Goal: Task Accomplishment & Management: Use online tool/utility

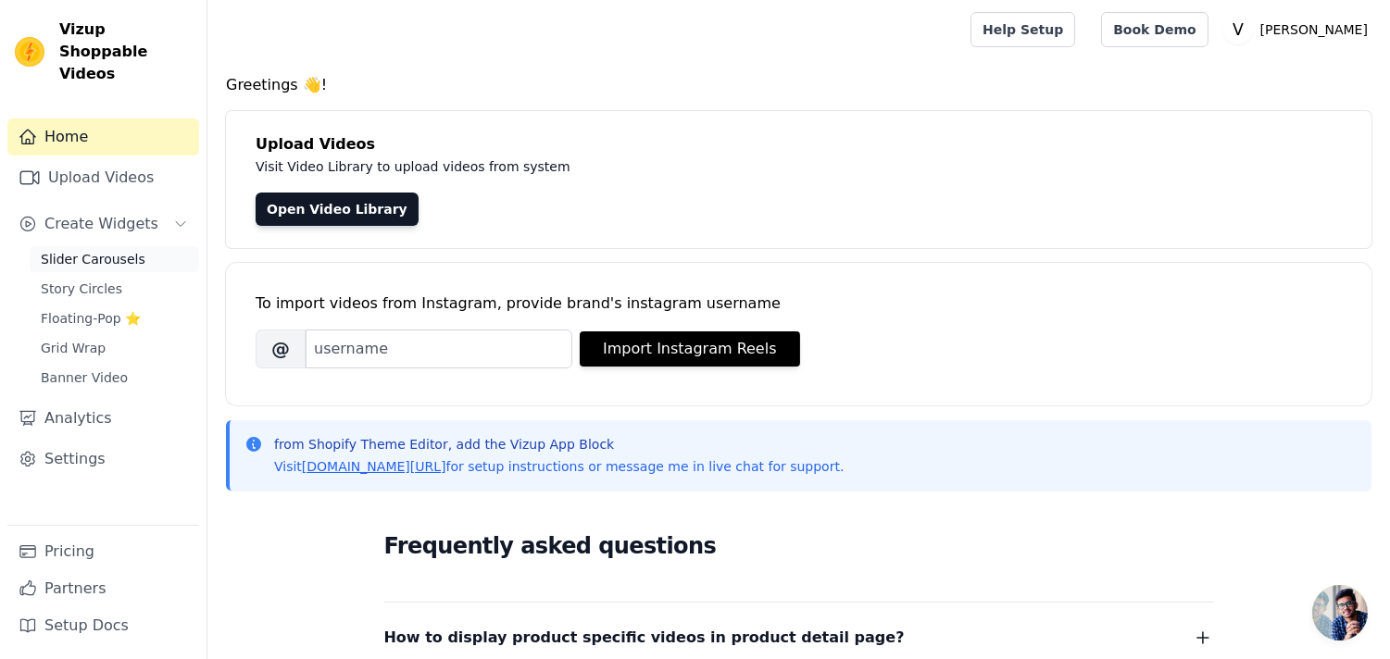
click at [114, 250] on span "Slider Carousels" at bounding box center [93, 259] width 105 height 19
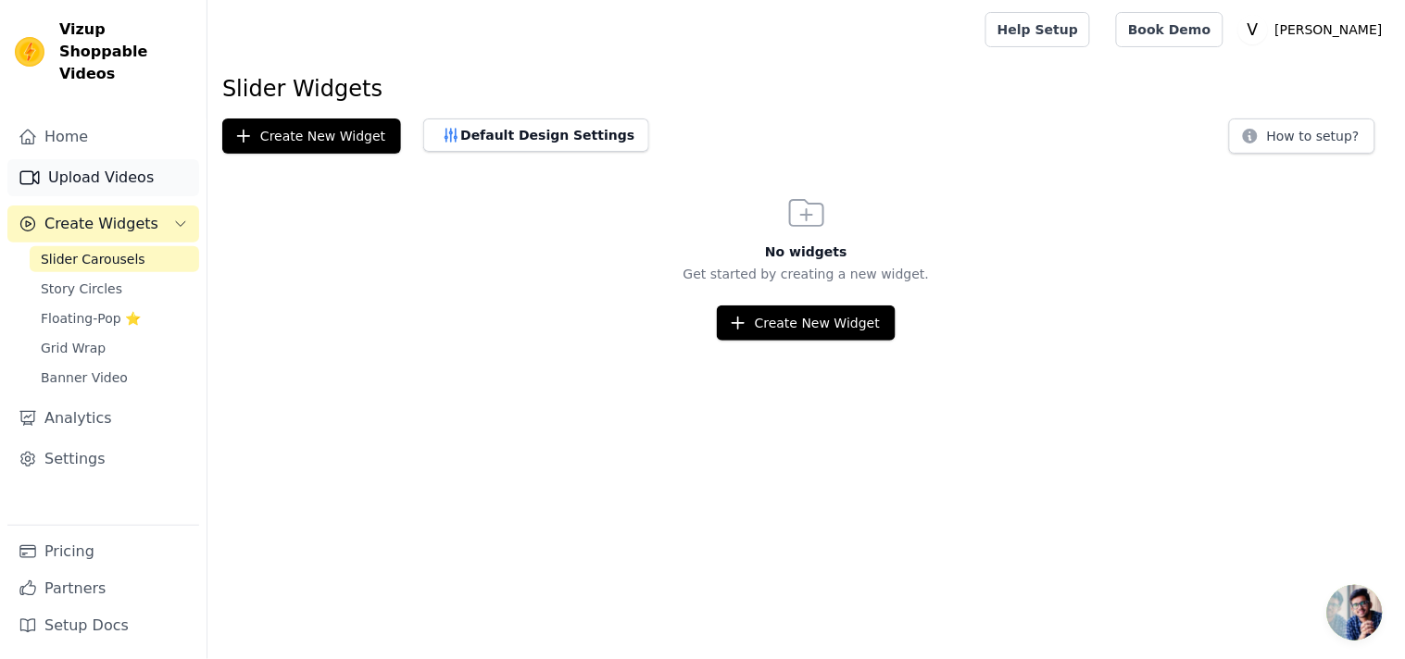
click at [90, 159] on link "Upload Videos" at bounding box center [103, 177] width 192 height 37
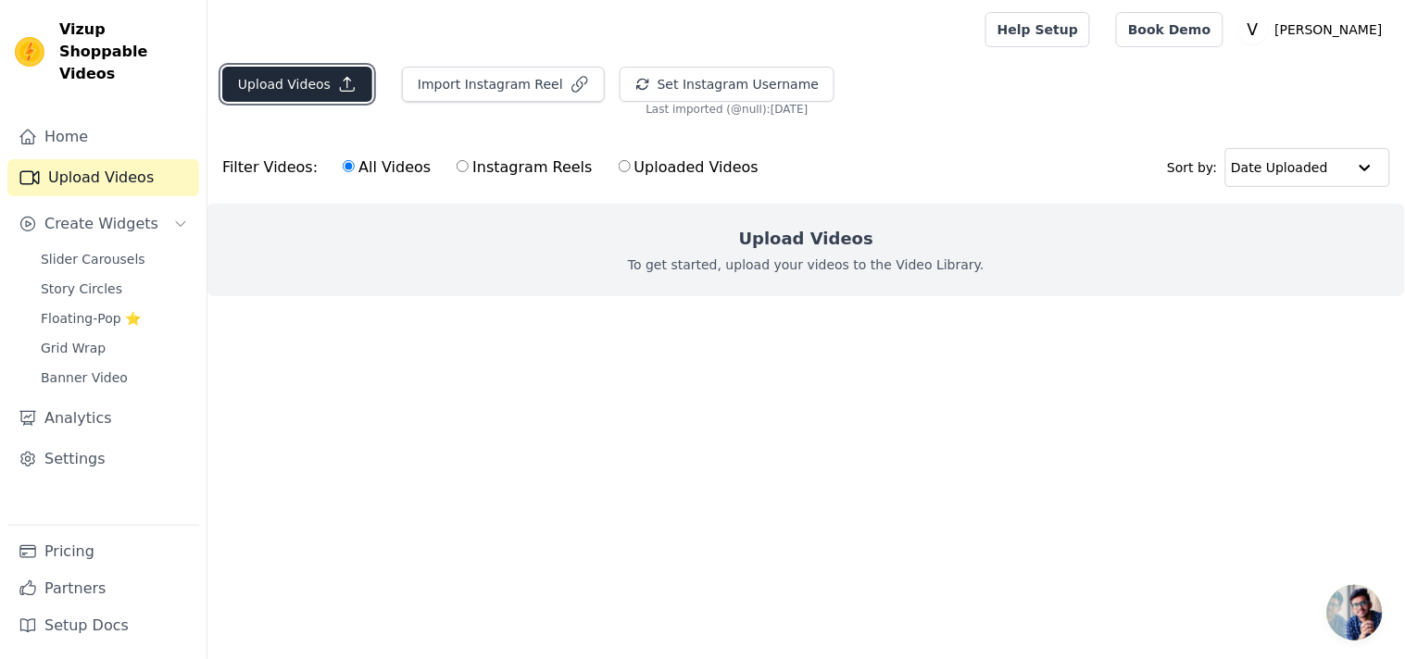
click at [301, 80] on button "Upload Videos" at bounding box center [297, 84] width 150 height 35
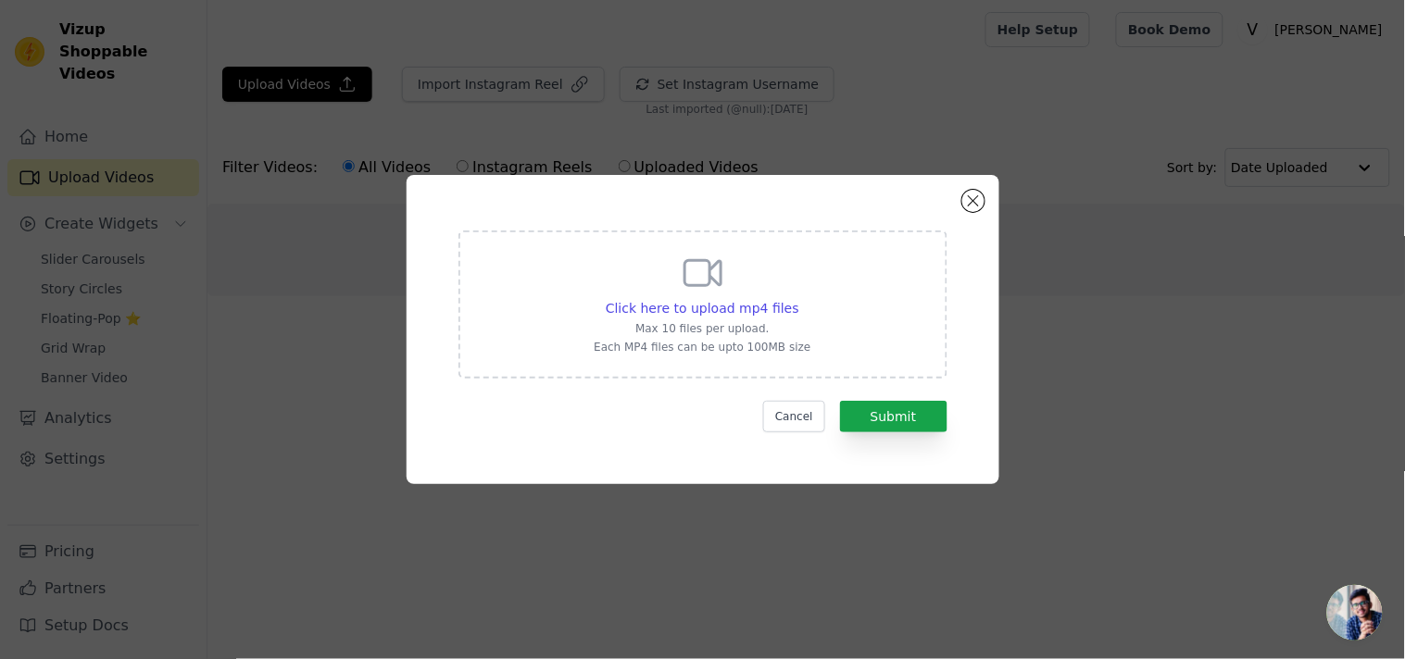
click at [594, 322] on div "Click here to upload mp4 files Max 10 files per upload. Each MP4 files can be u…" at bounding box center [702, 305] width 489 height 148
click at [798, 299] on input "Click here to upload mp4 files Max 10 files per upload. Each MP4 files can be u…" at bounding box center [798, 298] width 1 height 1
type input "C:\fakepath\Ved Sanjeevani Highlights.mp4"
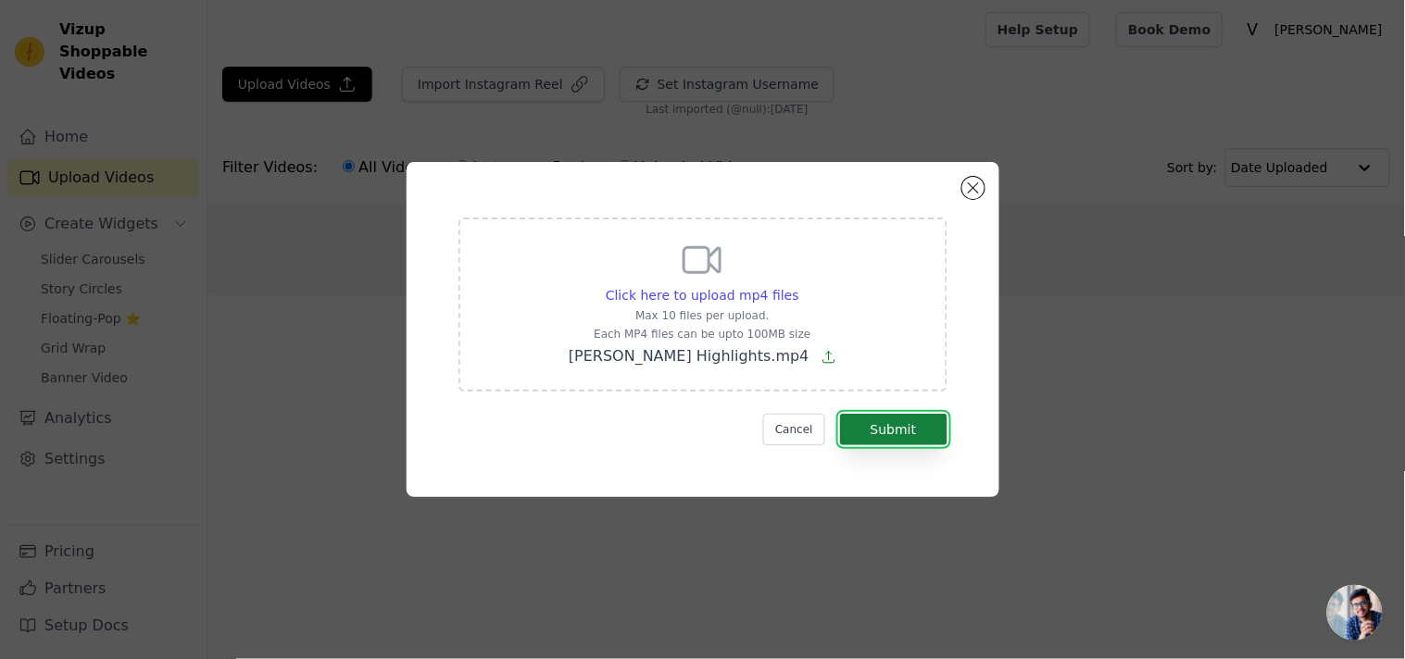
click at [922, 419] on button "Submit" at bounding box center [893, 429] width 107 height 31
click at [911, 446] on div "Click here to upload mp4 files Max 10 files per upload. Each MP4 files can be u…" at bounding box center [703, 329] width 526 height 269
click at [914, 427] on button "Submit" at bounding box center [893, 429] width 107 height 31
click at [589, 259] on div "Click here to upload mp4 files Max 10 files per upload. Each MP4 files can be u…" at bounding box center [703, 303] width 268 height 130
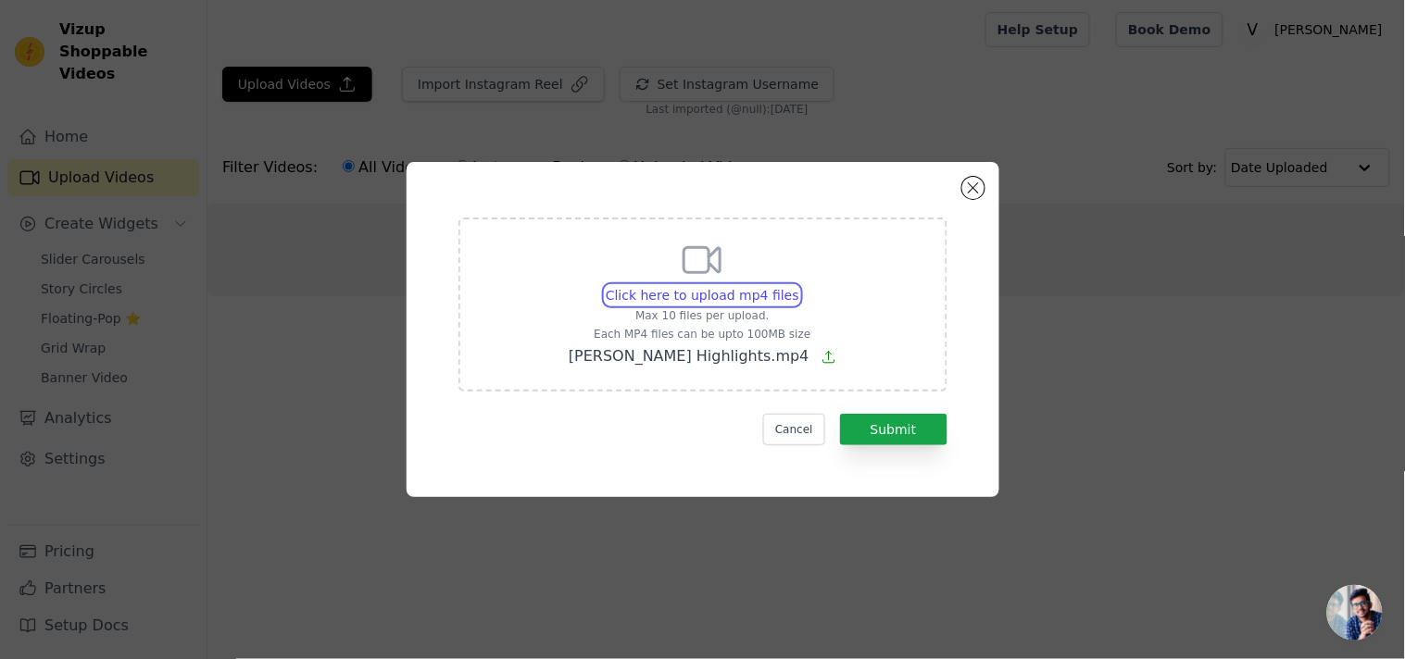
click at [798, 285] on input "Click here to upload mp4 files Max 10 files per upload. Each MP4 files can be u…" at bounding box center [798, 285] width 1 height 1
type input "C:\fakepath\vs highlight.mp4"
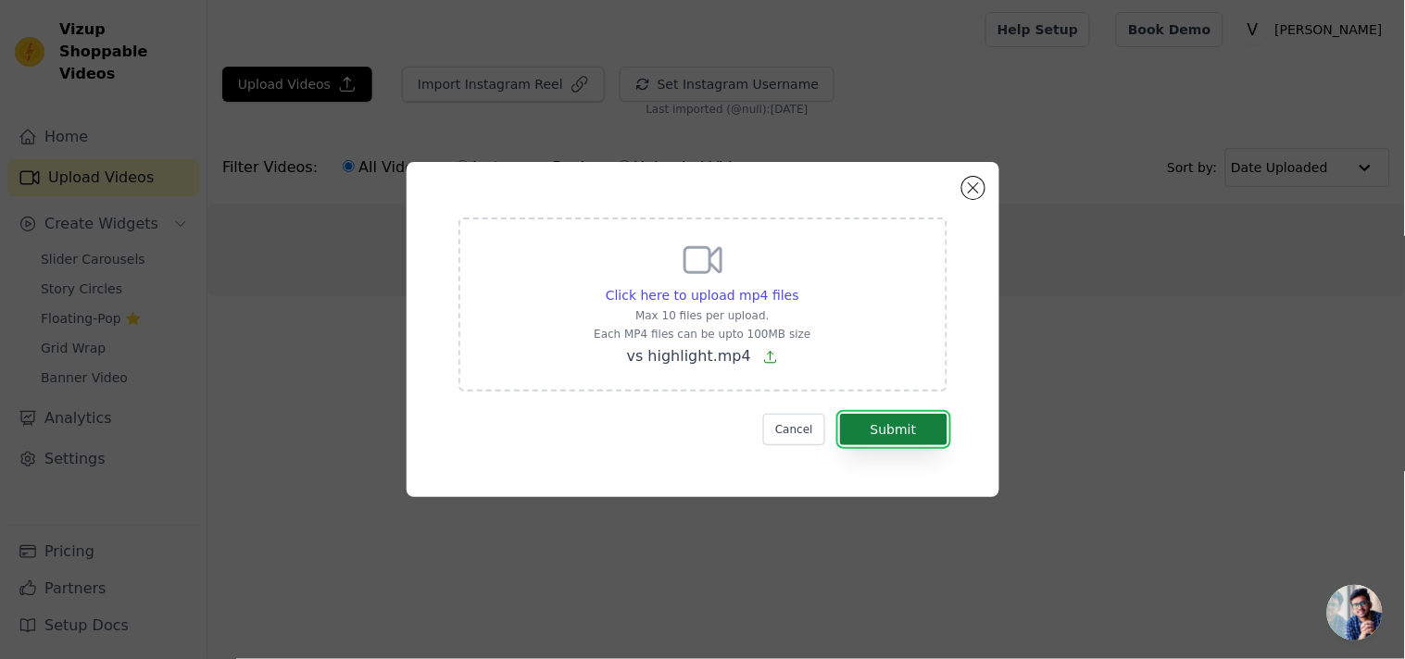
click at [905, 439] on button "Submit" at bounding box center [893, 429] width 107 height 31
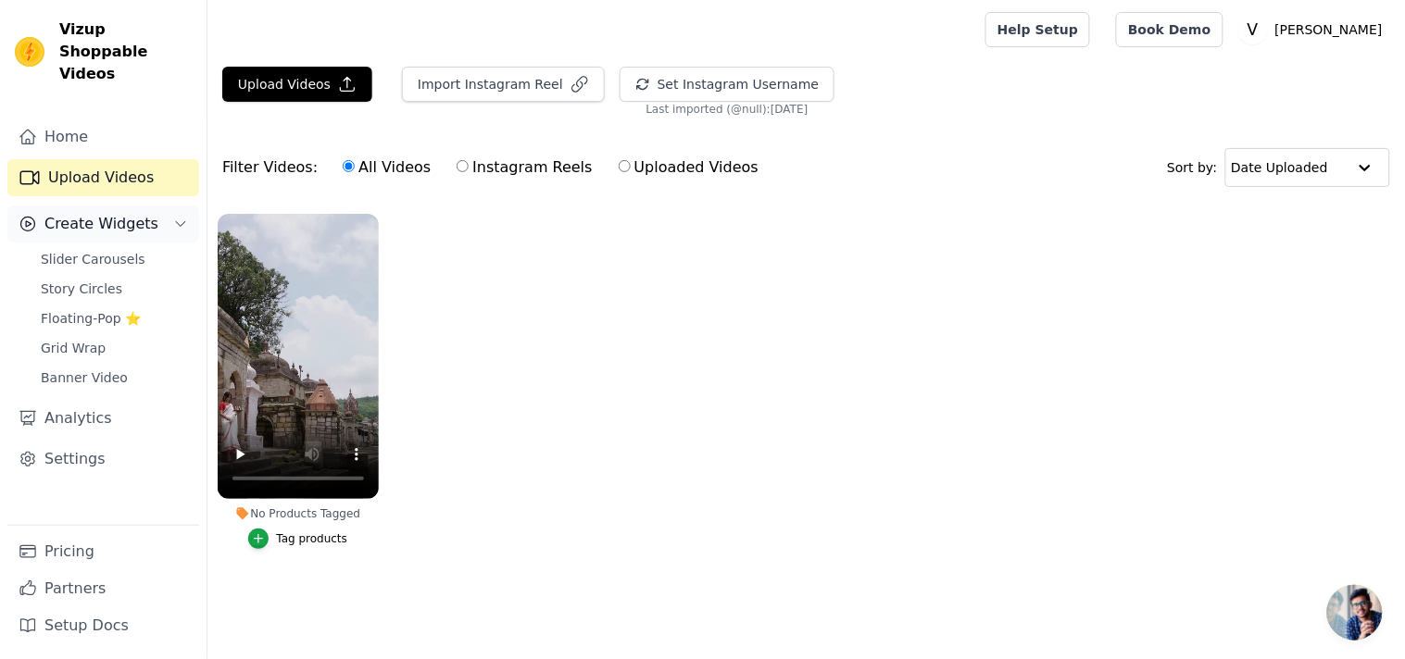
click at [84, 213] on span "Create Widgets" at bounding box center [101, 224] width 114 height 22
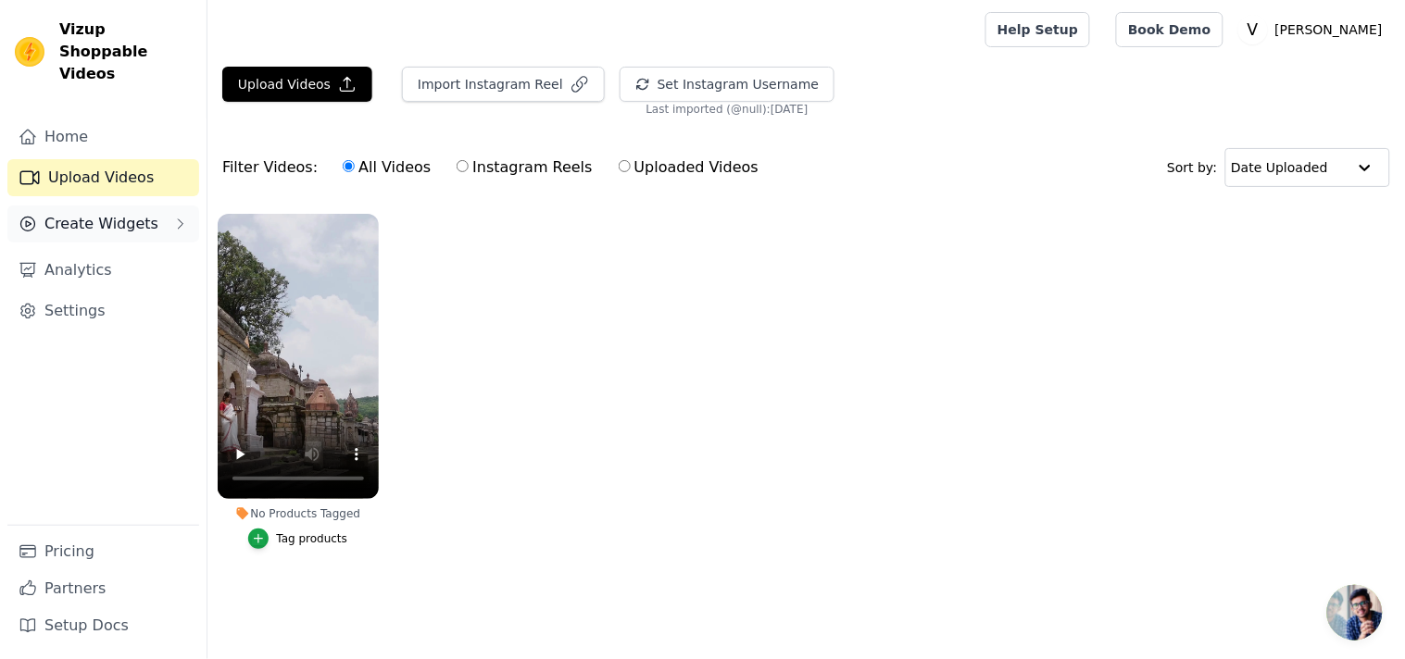
click at [84, 213] on span "Create Widgets" at bounding box center [101, 224] width 114 height 22
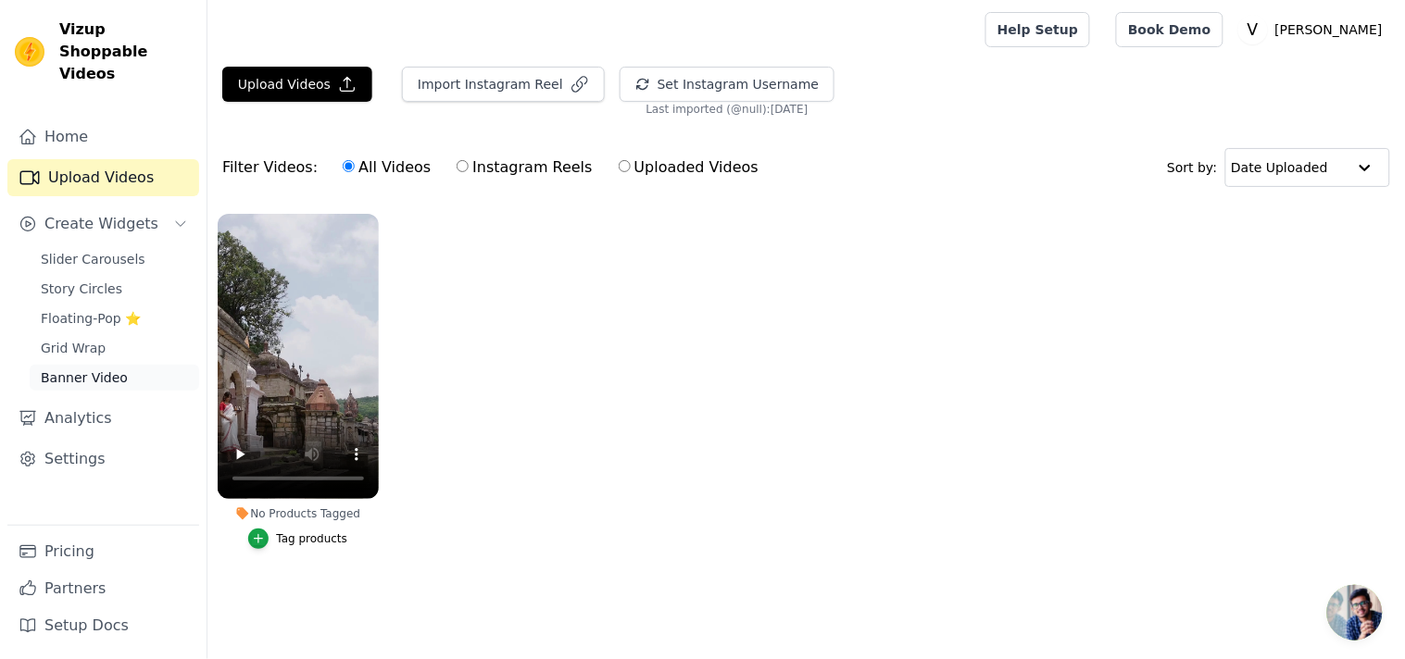
click at [89, 369] on span "Banner Video" at bounding box center [84, 378] width 87 height 19
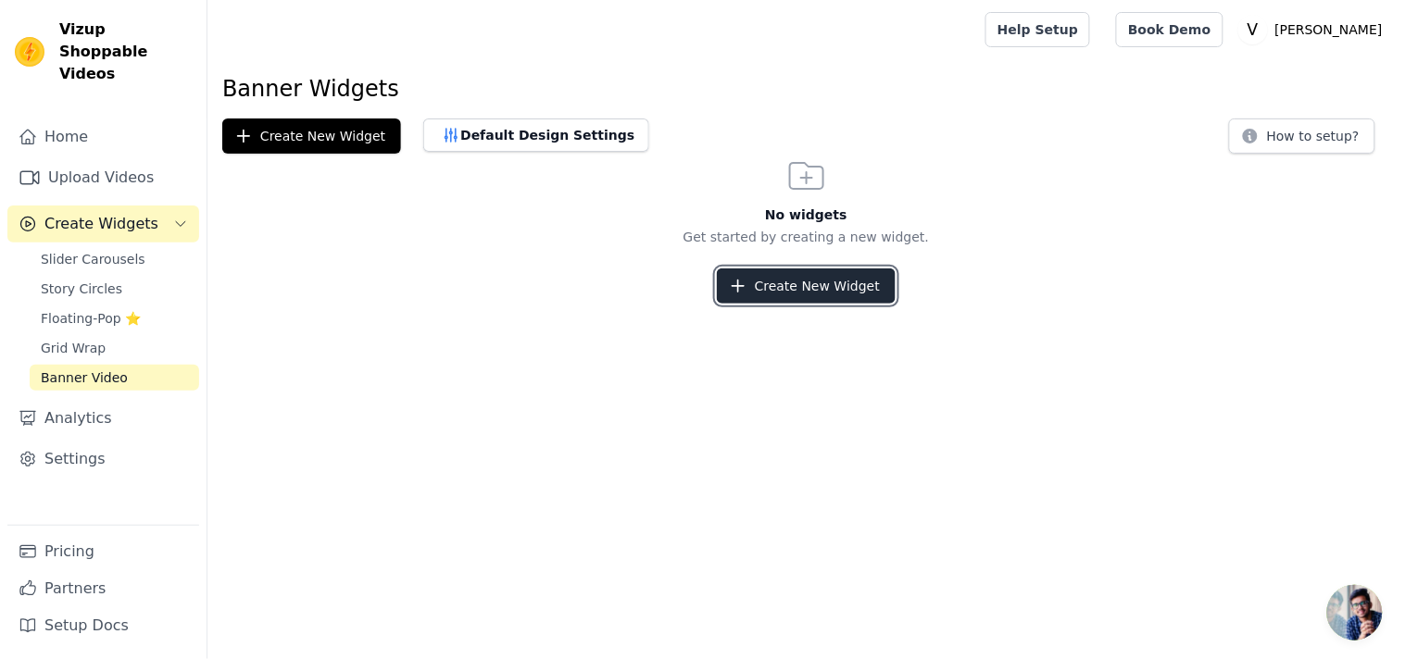
click at [819, 278] on button "Create New Widget" at bounding box center [806, 286] width 179 height 35
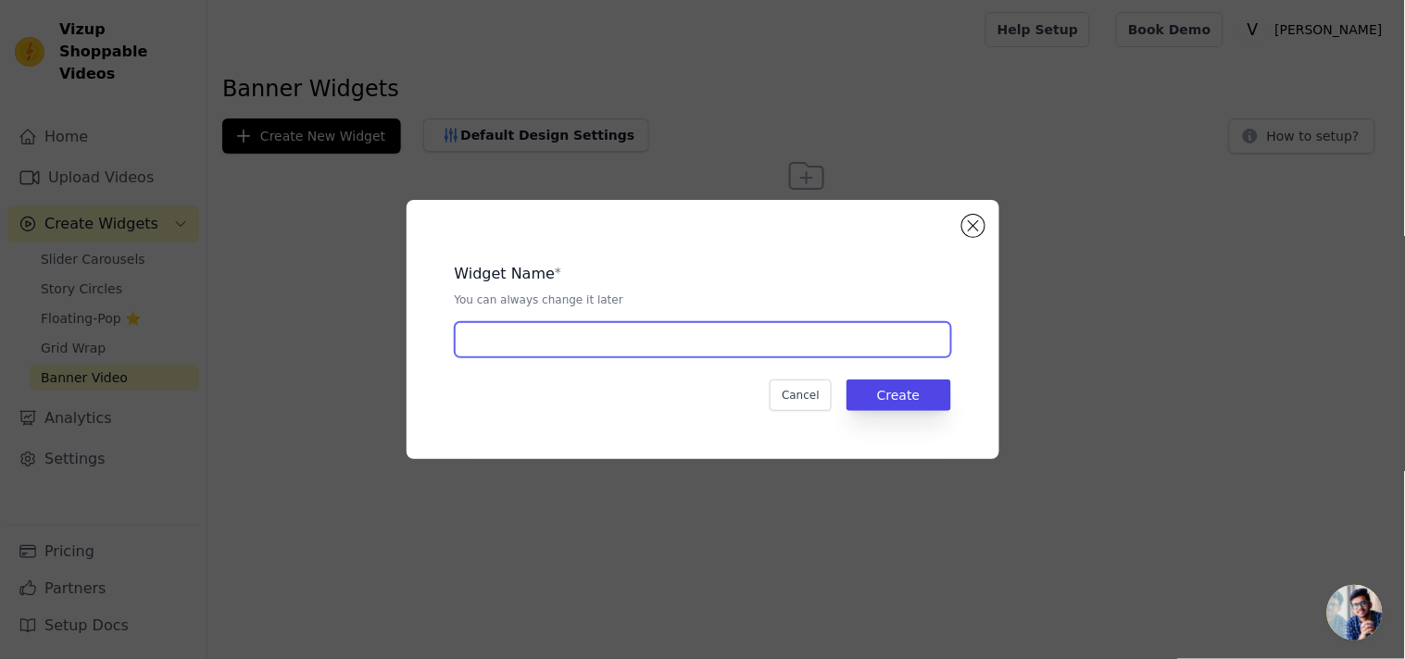
click at [602, 343] on input "text" at bounding box center [703, 339] width 496 height 35
type input "Banner"
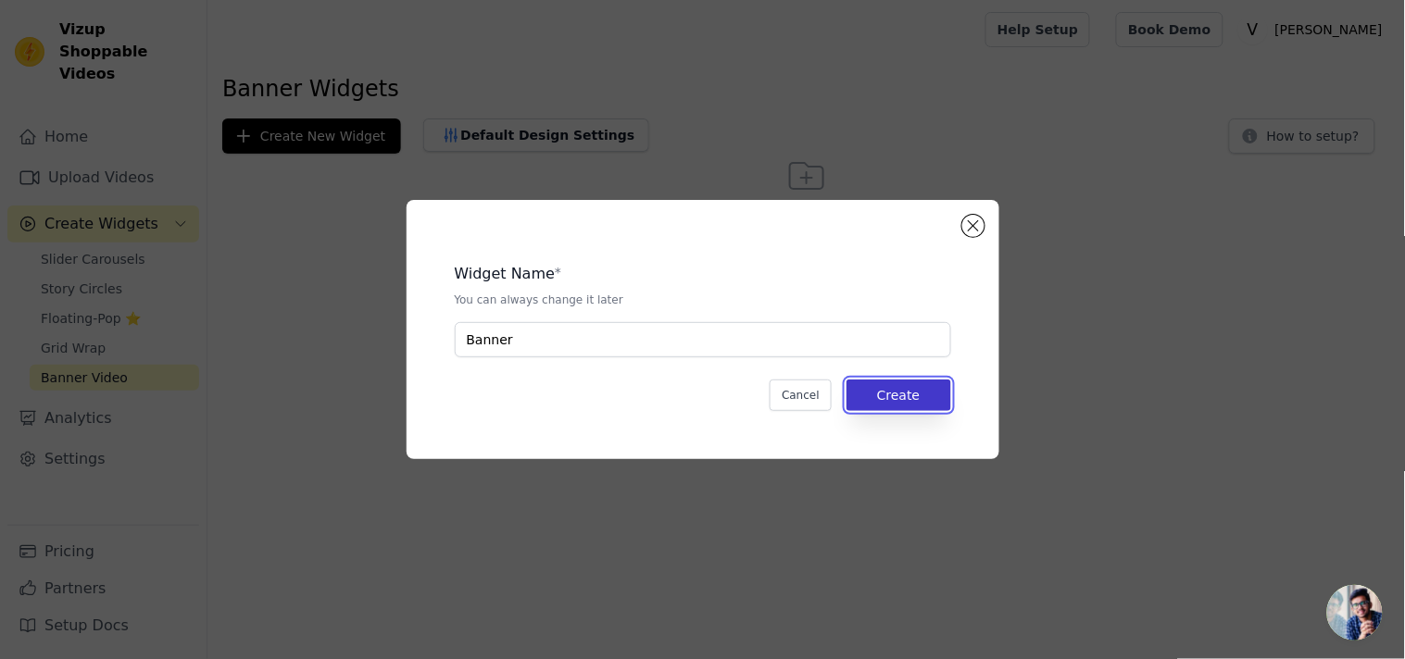
click at [878, 382] on button "Create" at bounding box center [898, 395] width 105 height 31
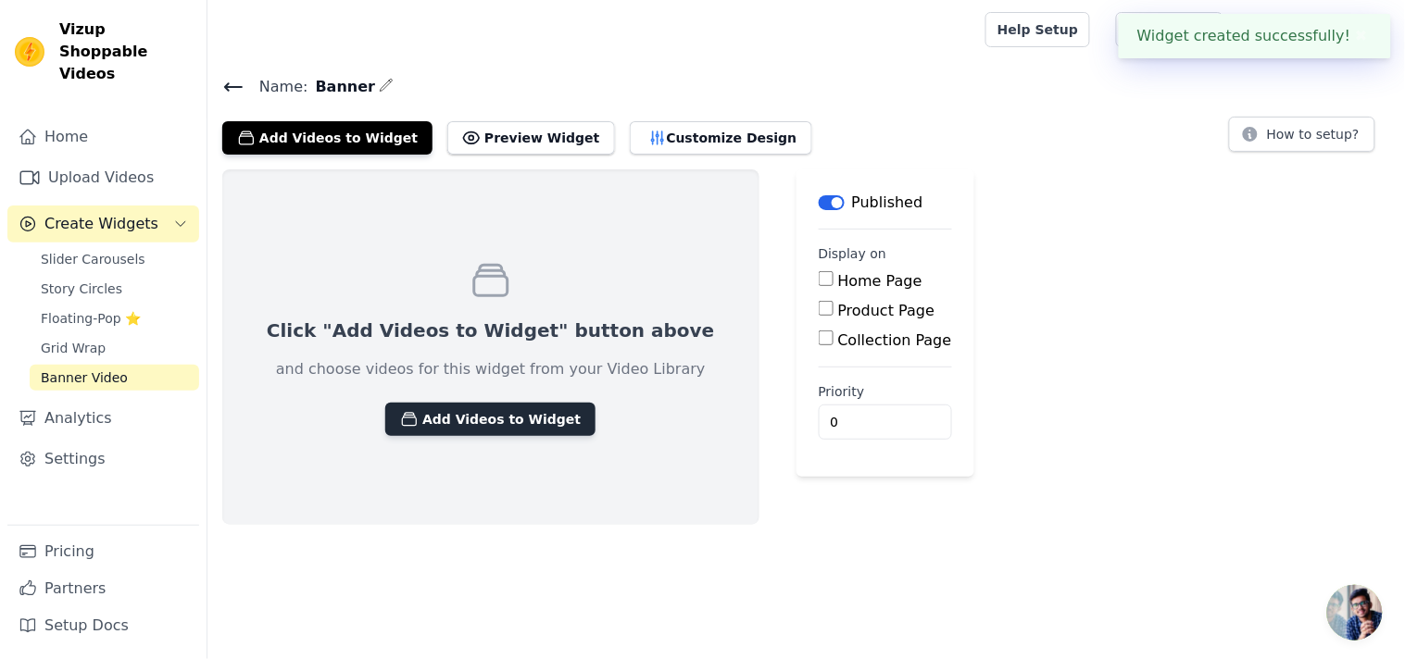
click at [469, 423] on button "Add Videos to Widget" at bounding box center [490, 419] width 210 height 33
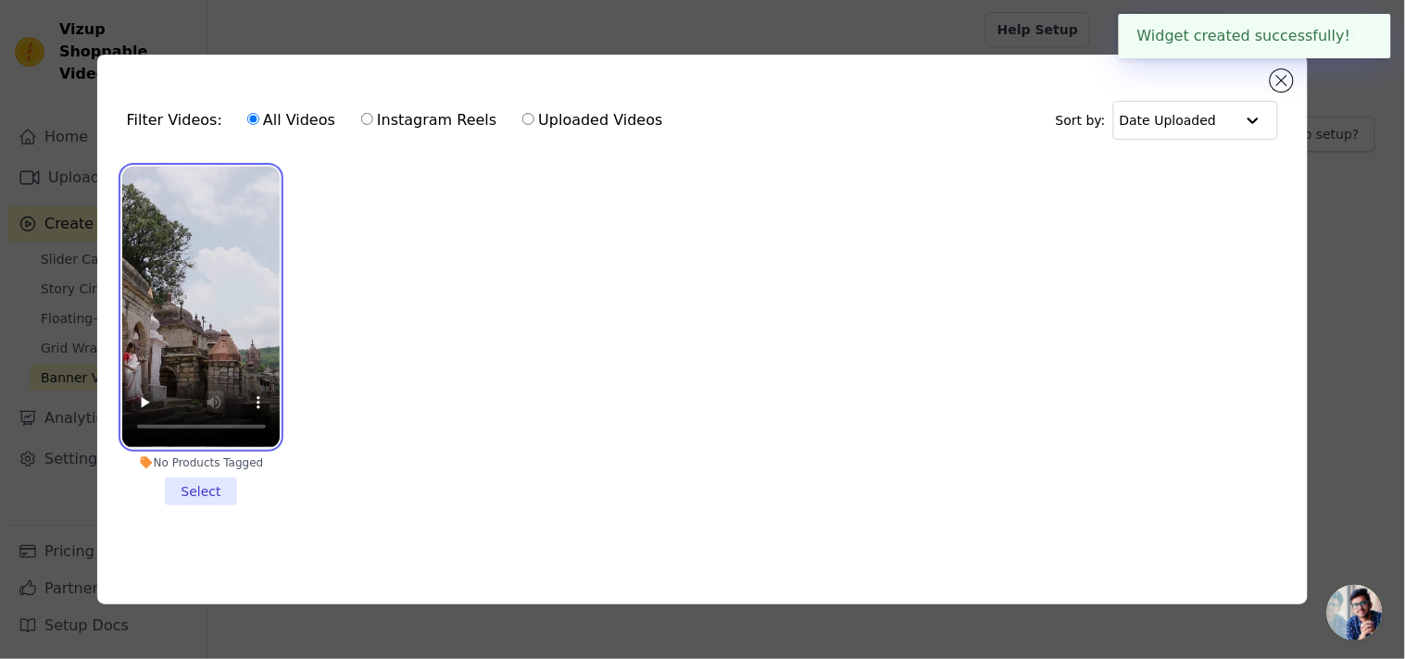
click at [188, 317] on video at bounding box center [201, 307] width 158 height 281
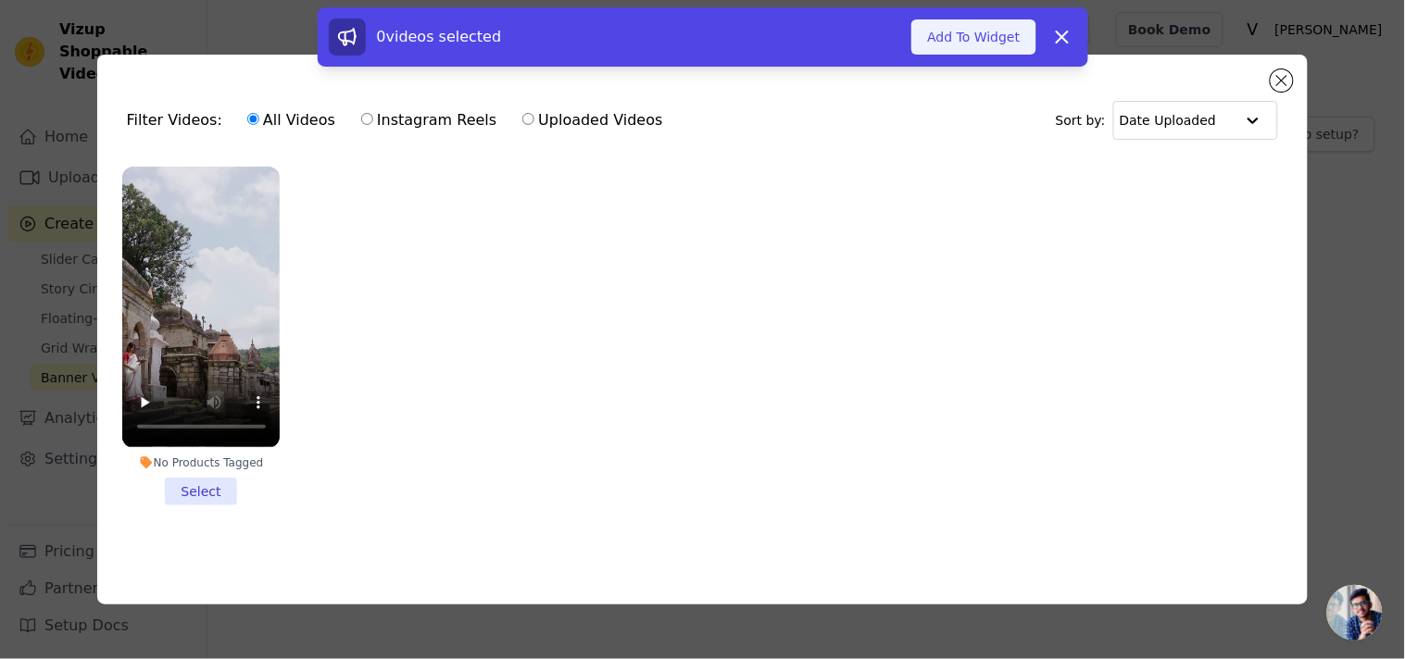
click at [967, 30] on button "Add To Widget" at bounding box center [973, 36] width 124 height 35
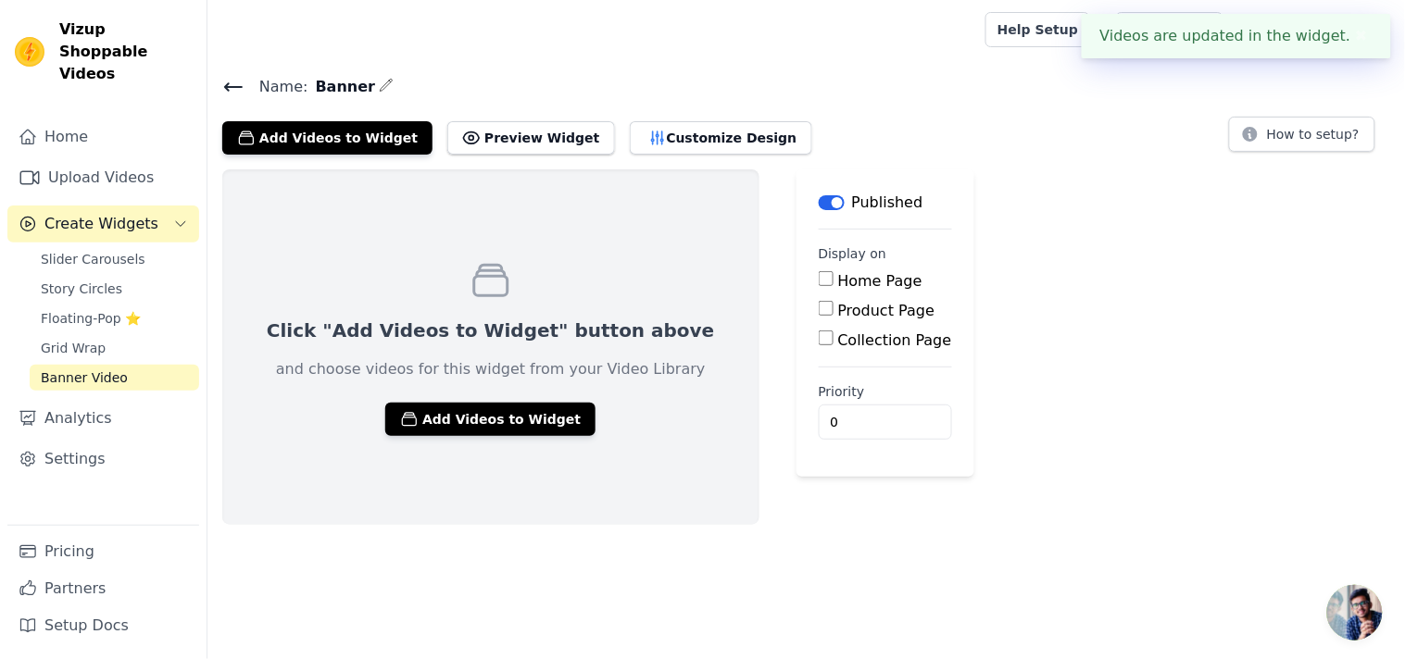
click at [819, 273] on input "Home Page" at bounding box center [826, 278] width 15 height 15
checkbox input "true"
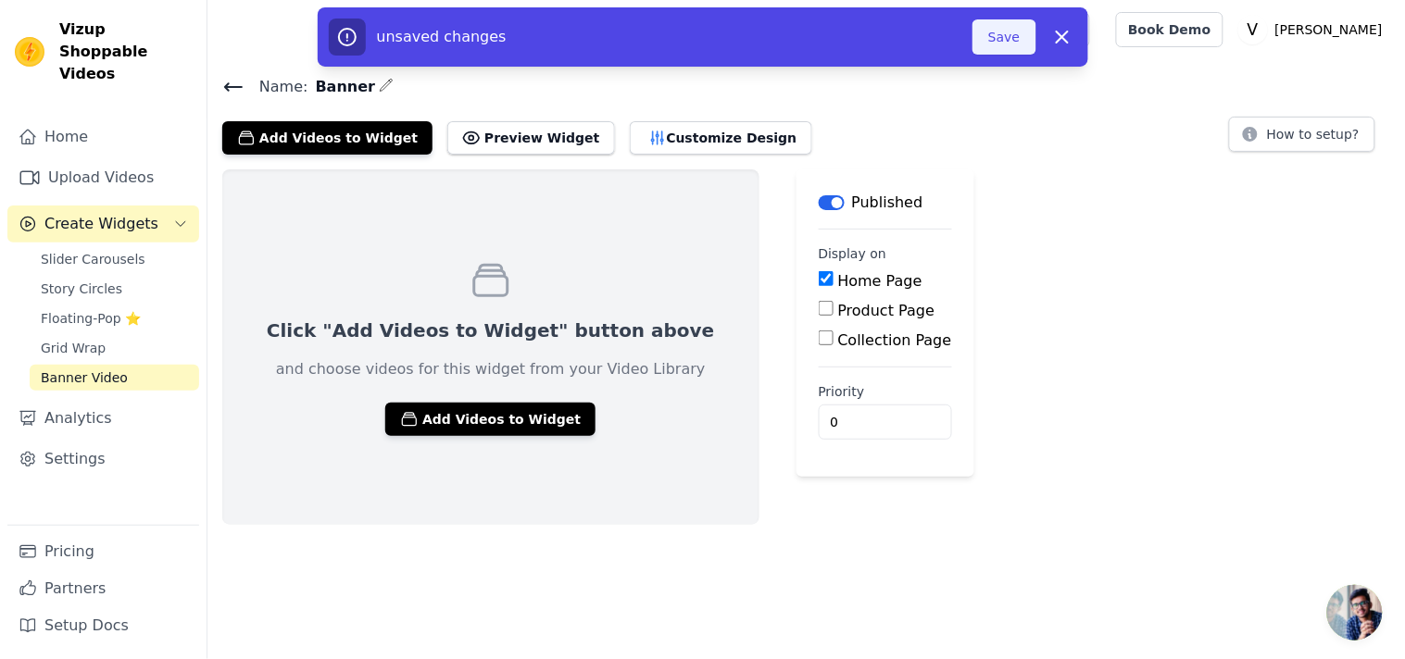
click at [1000, 39] on button "Save" at bounding box center [1003, 36] width 63 height 35
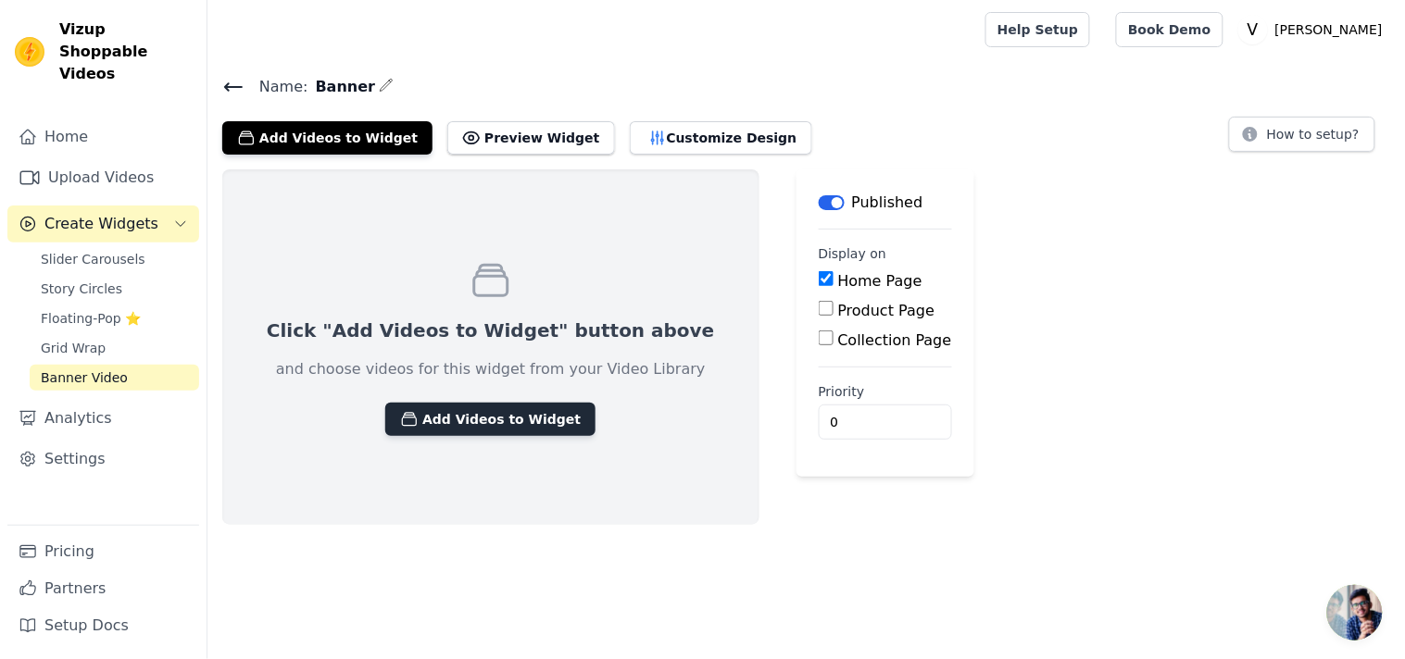
click at [430, 410] on button "Add Videos to Widget" at bounding box center [490, 419] width 210 height 33
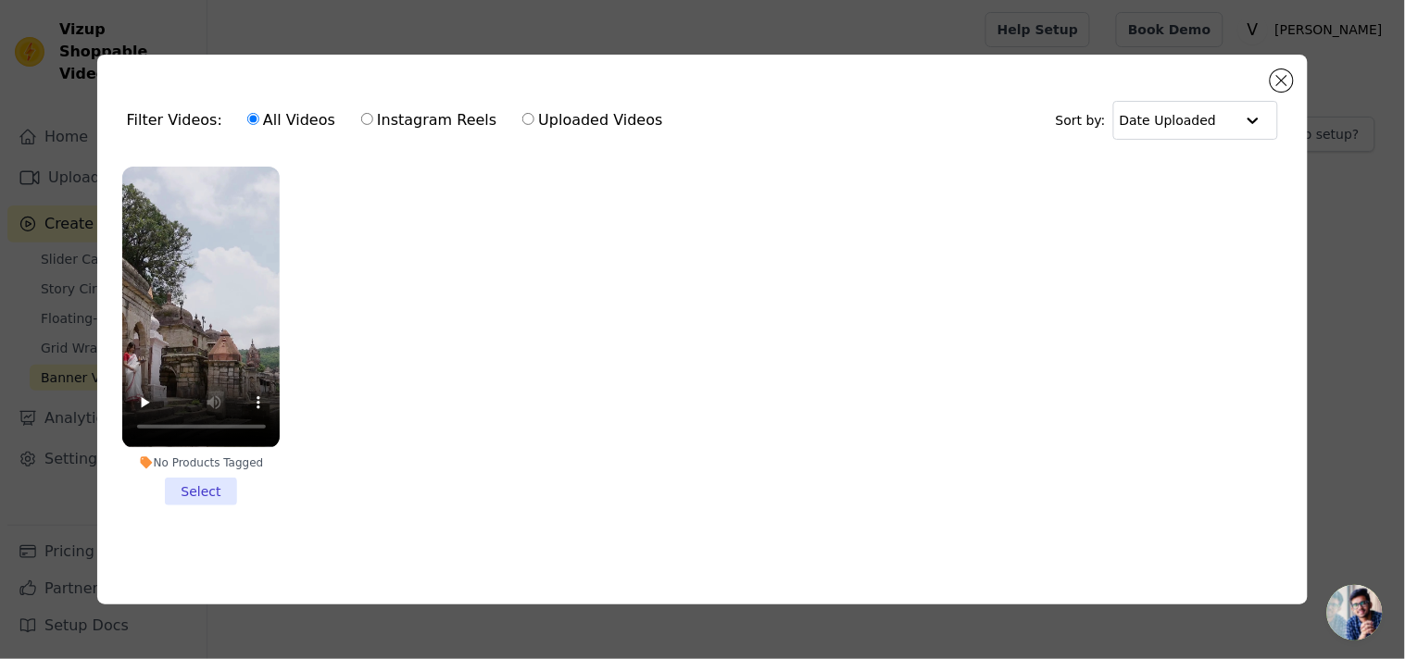
click at [208, 481] on li "No Products Tagged Select" at bounding box center [201, 336] width 158 height 338
click at [0, 0] on input "No Products Tagged Select" at bounding box center [0, 0] width 0 height 0
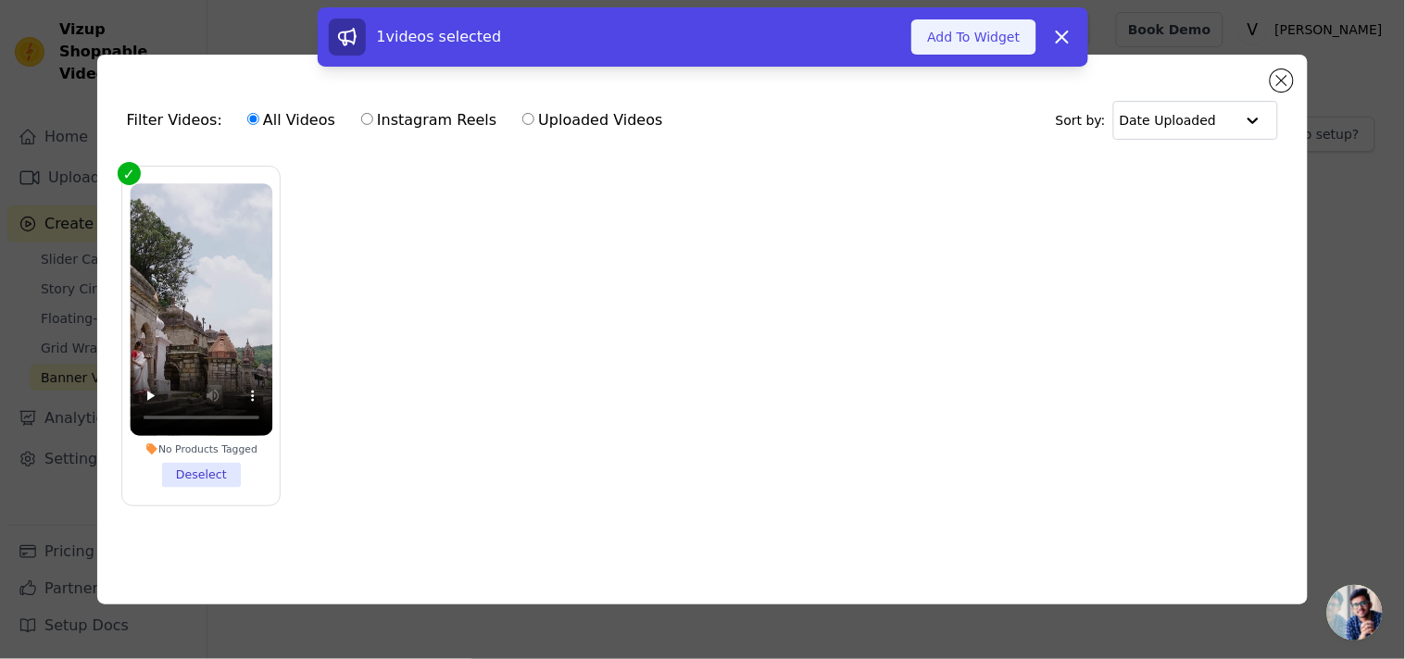
click at [964, 44] on button "Add To Widget" at bounding box center [973, 36] width 124 height 35
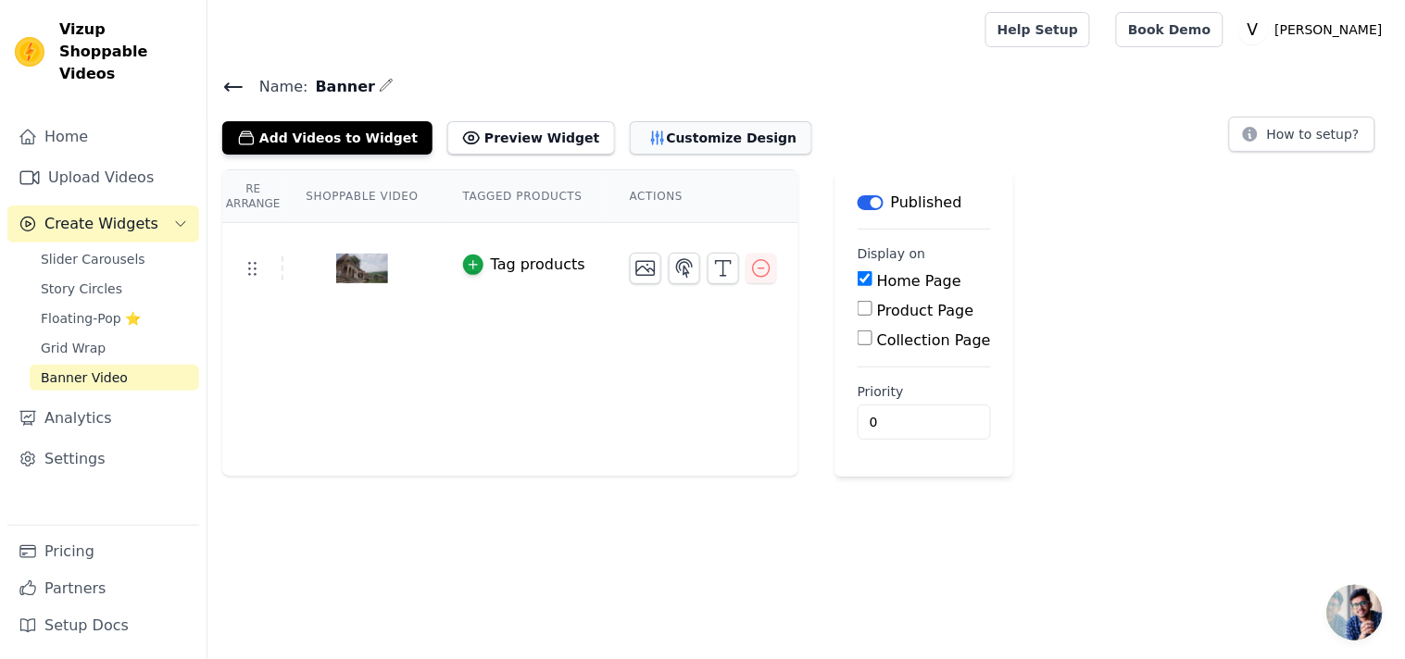
click at [641, 131] on button "Customize Design" at bounding box center [721, 137] width 182 height 33
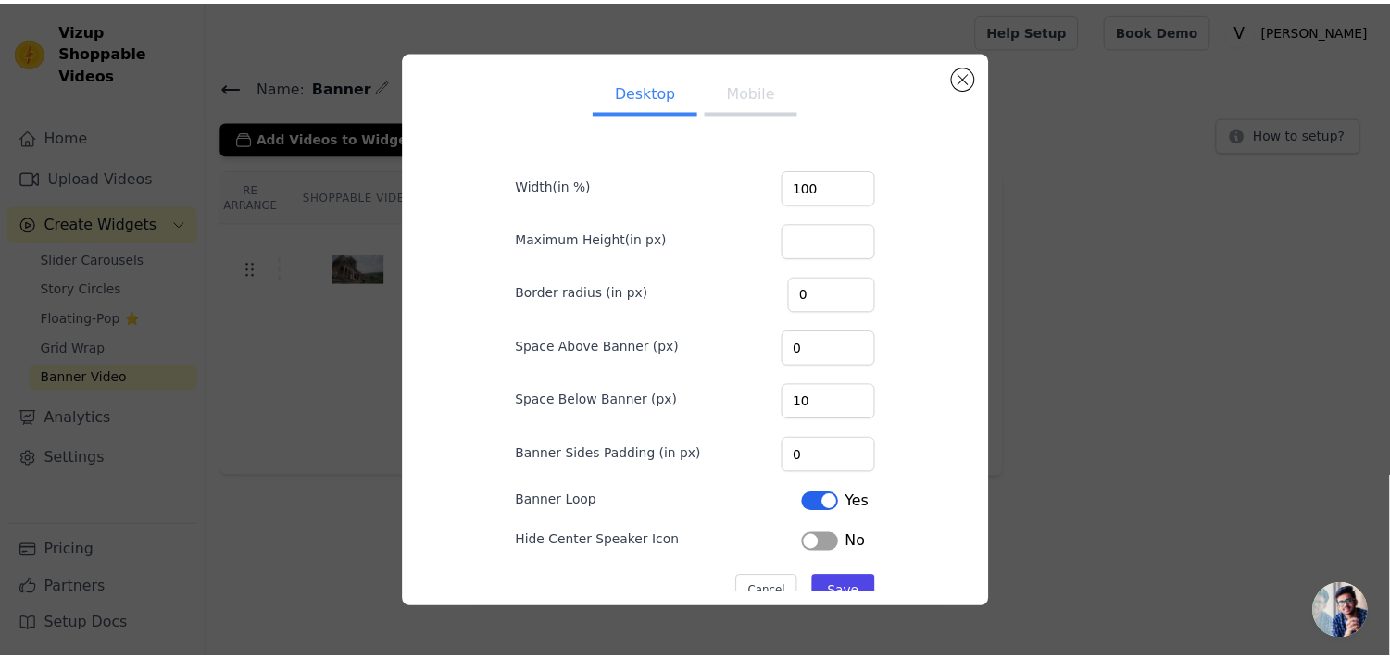
scroll to position [44, 0]
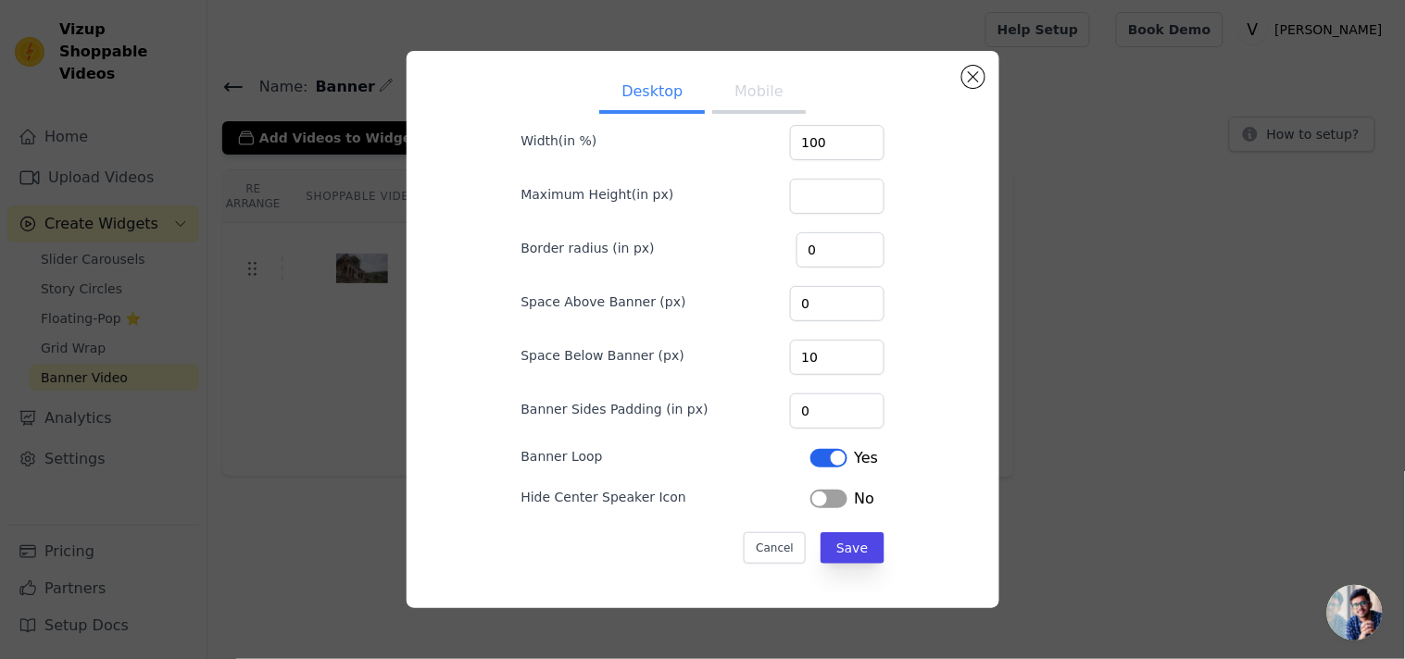
click at [811, 497] on button "Label" at bounding box center [828, 499] width 37 height 19
click at [865, 567] on form "Width(in %) 100 Maximum Height(in px) Border radius (in px) 0 Space Above Banne…" at bounding box center [702, 335] width 393 height 487
click at [841, 550] on button "Save" at bounding box center [851, 547] width 63 height 31
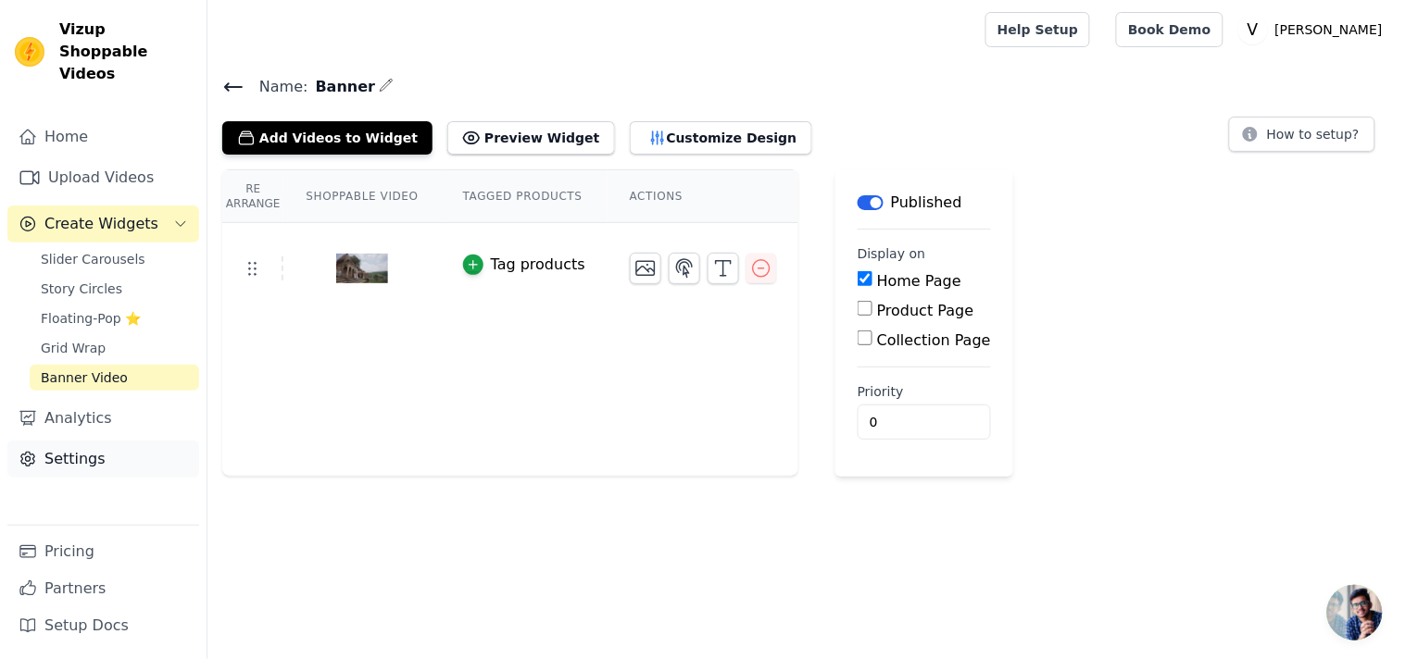
click at [95, 441] on link "Settings" at bounding box center [103, 459] width 192 height 37
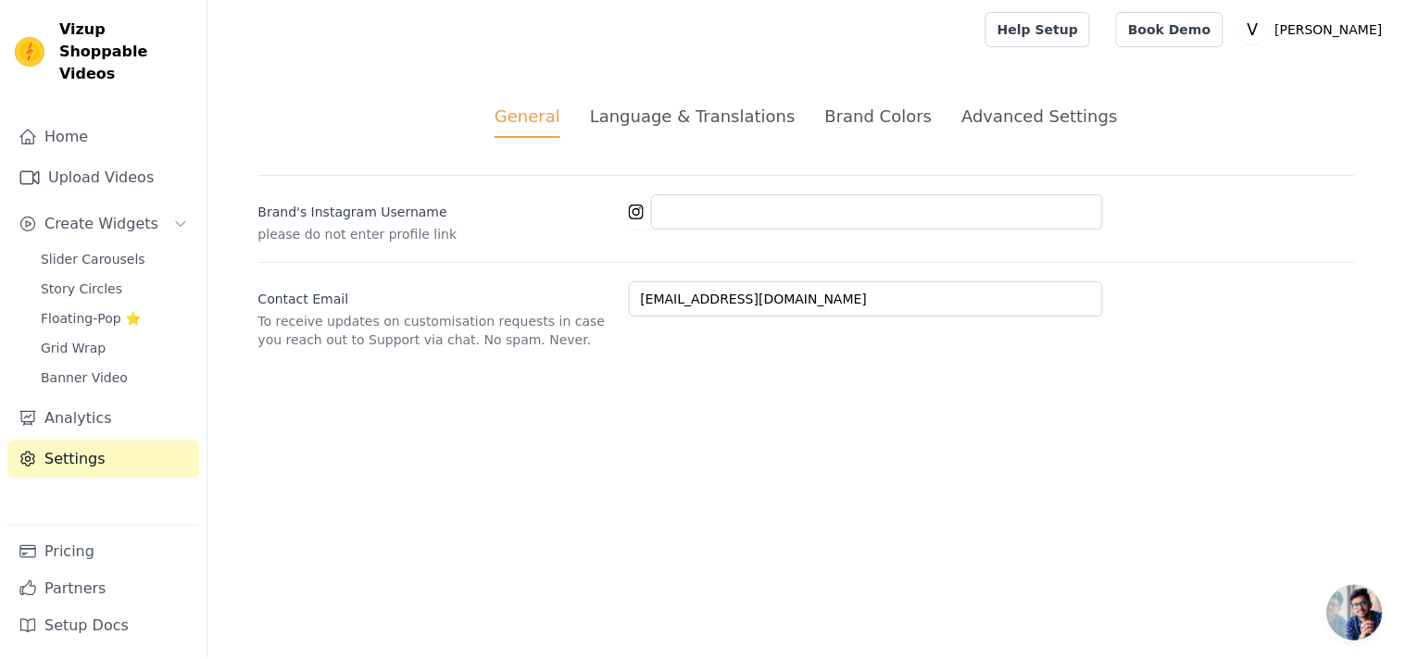
click at [1031, 90] on div "General Language & Translations Brand Colors Advanced Settings unsaved changes …" at bounding box center [806, 226] width 1185 height 334
click at [1019, 128] on div "Advanced Settings" at bounding box center [1039, 116] width 156 height 25
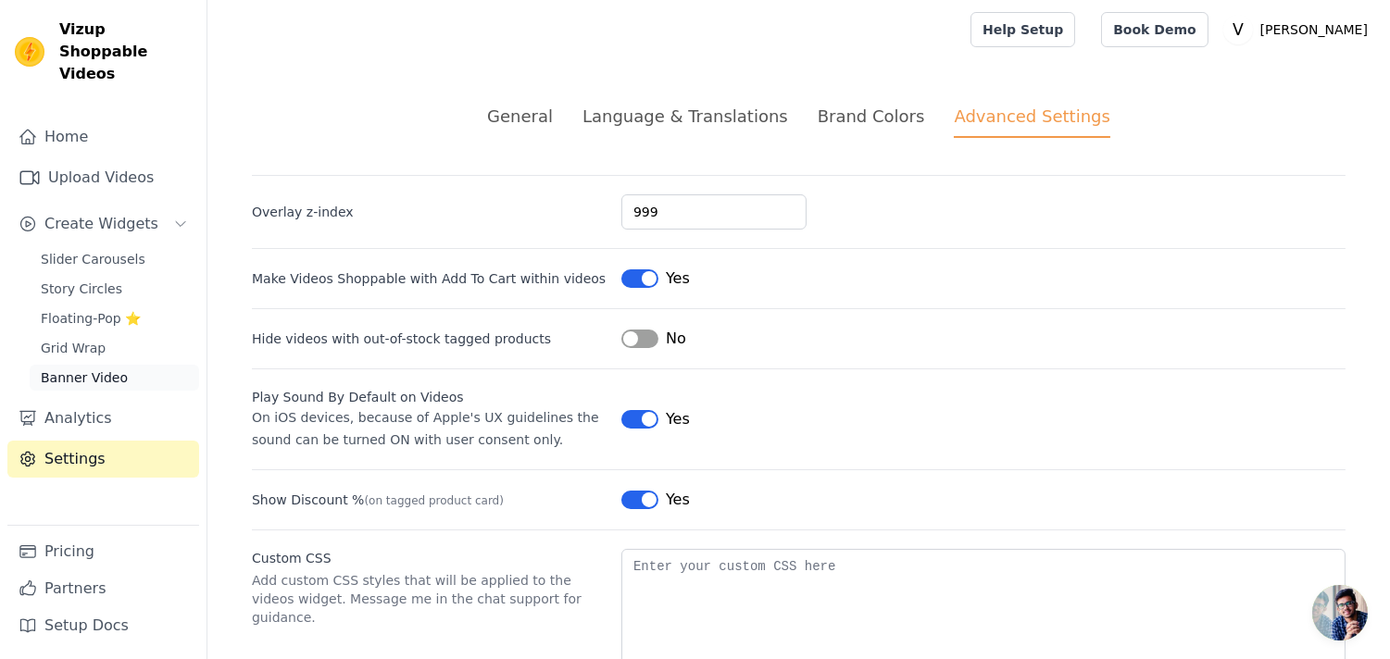
click at [80, 369] on span "Banner Video" at bounding box center [84, 378] width 87 height 19
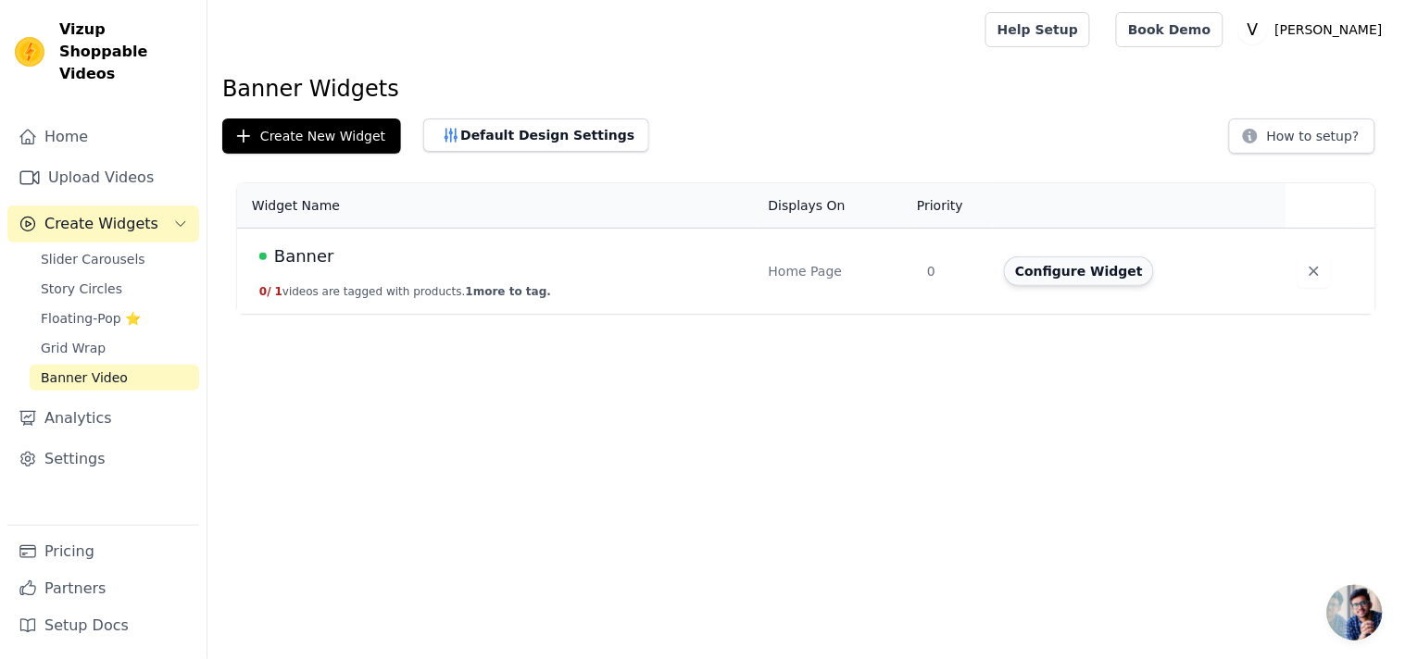
click at [1063, 270] on button "Configure Widget" at bounding box center [1079, 271] width 150 height 30
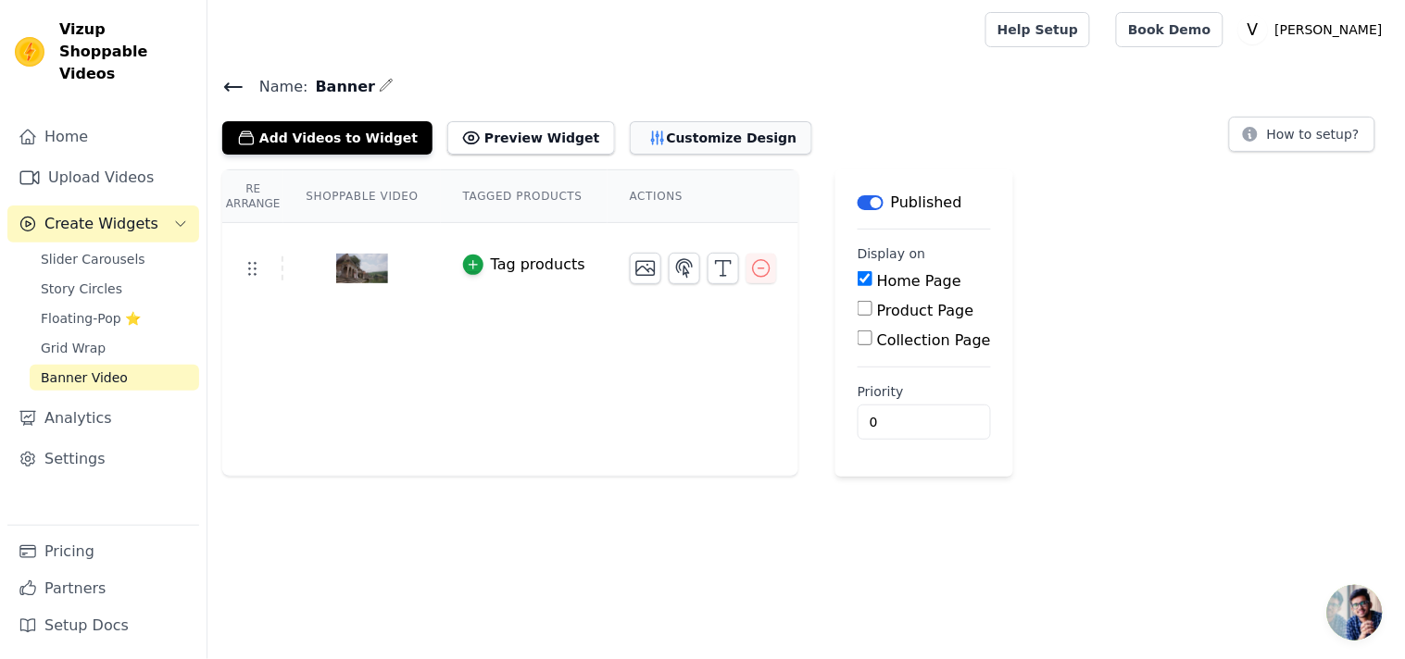
click at [698, 135] on button "Customize Design" at bounding box center [721, 137] width 182 height 33
